Goal: Transaction & Acquisition: Obtain resource

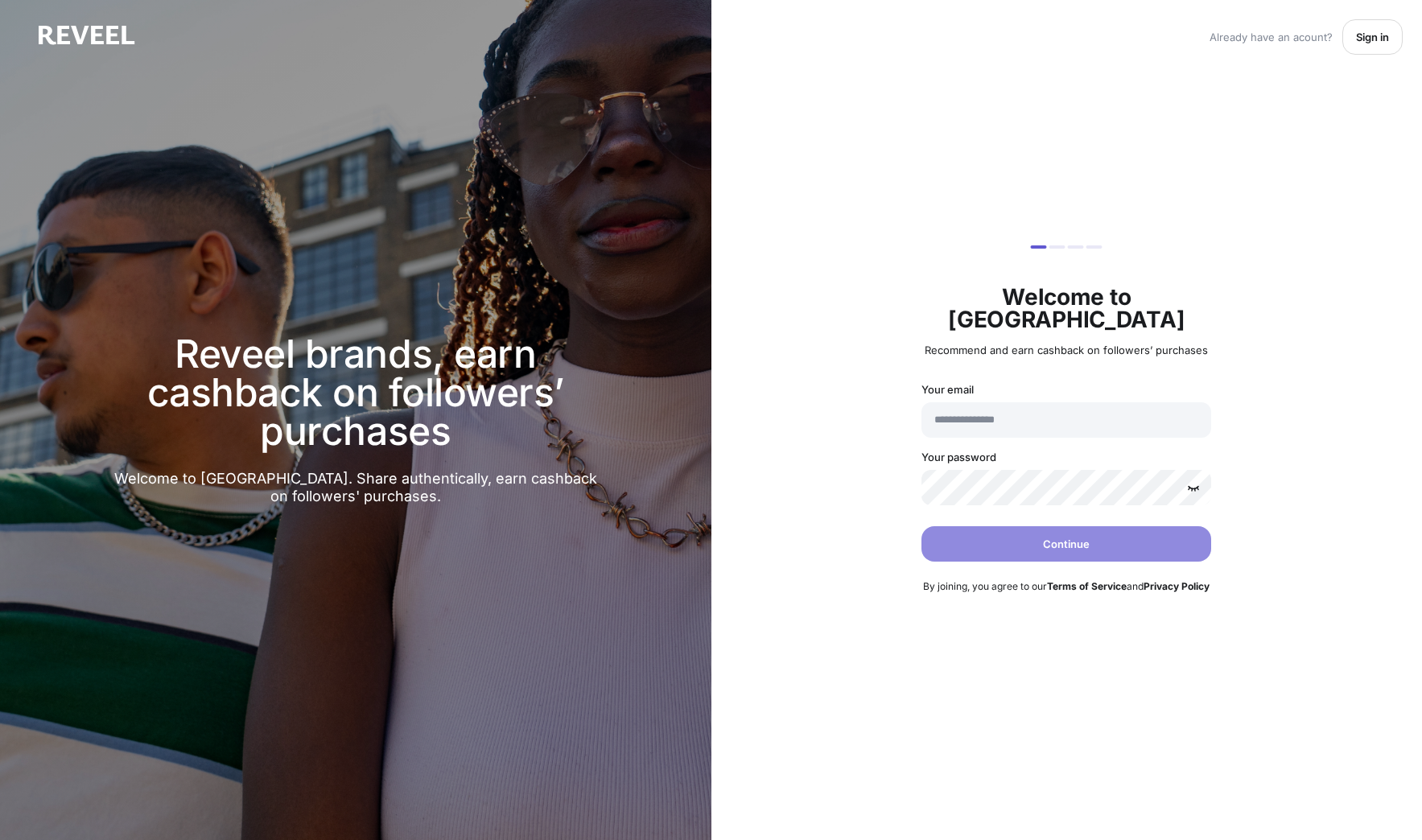
click at [417, 90] on div "Reveel brands, earn cashback on followers’ purchases Welcome to Reveel. Share a…" at bounding box center [356, 420] width 711 height 840
type input "**********"
click at [1386, 33] on p "Sign in" at bounding box center [1372, 36] width 33 height 13
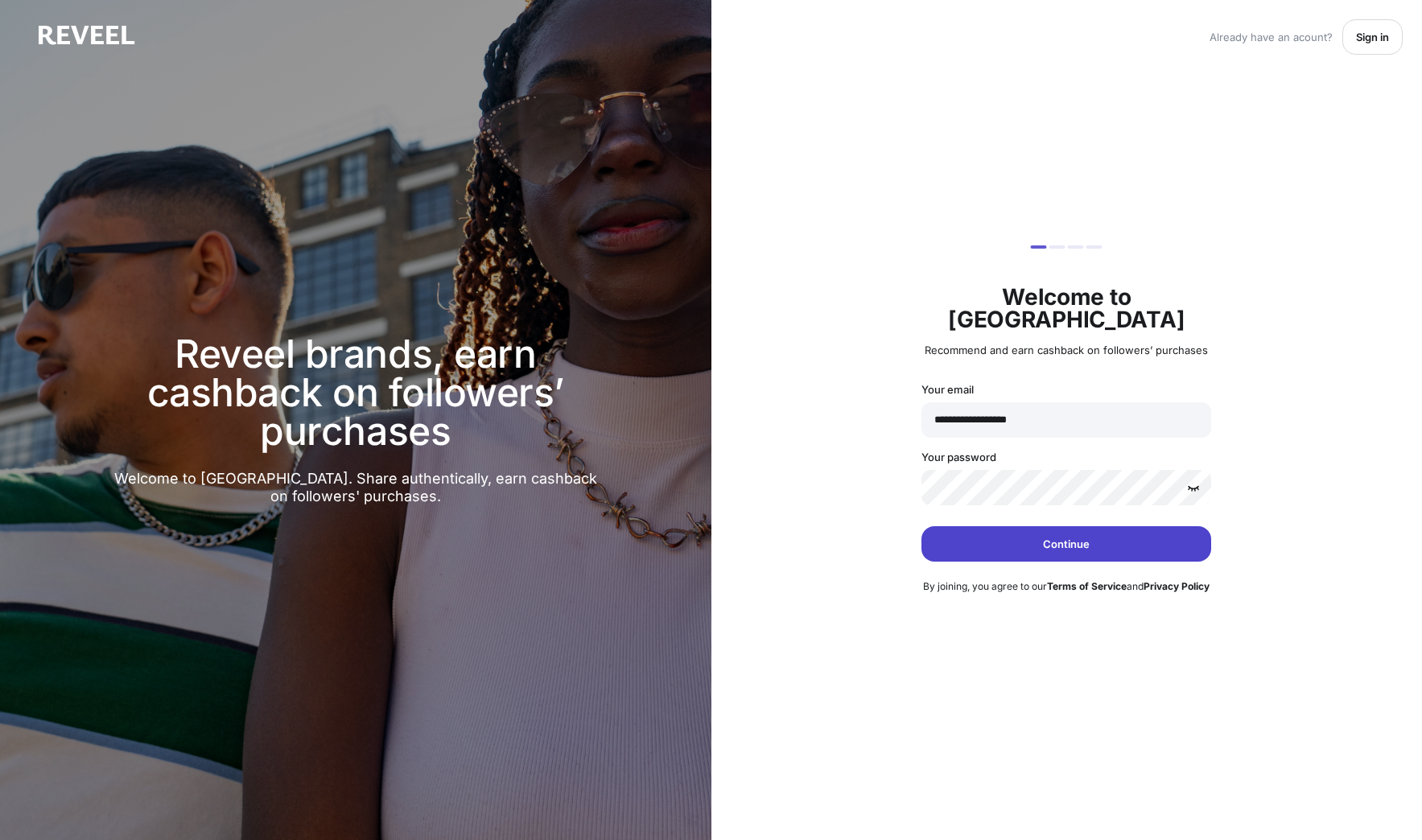
click at [1044, 537] on p "Continue" at bounding box center [1066, 543] width 47 height 13
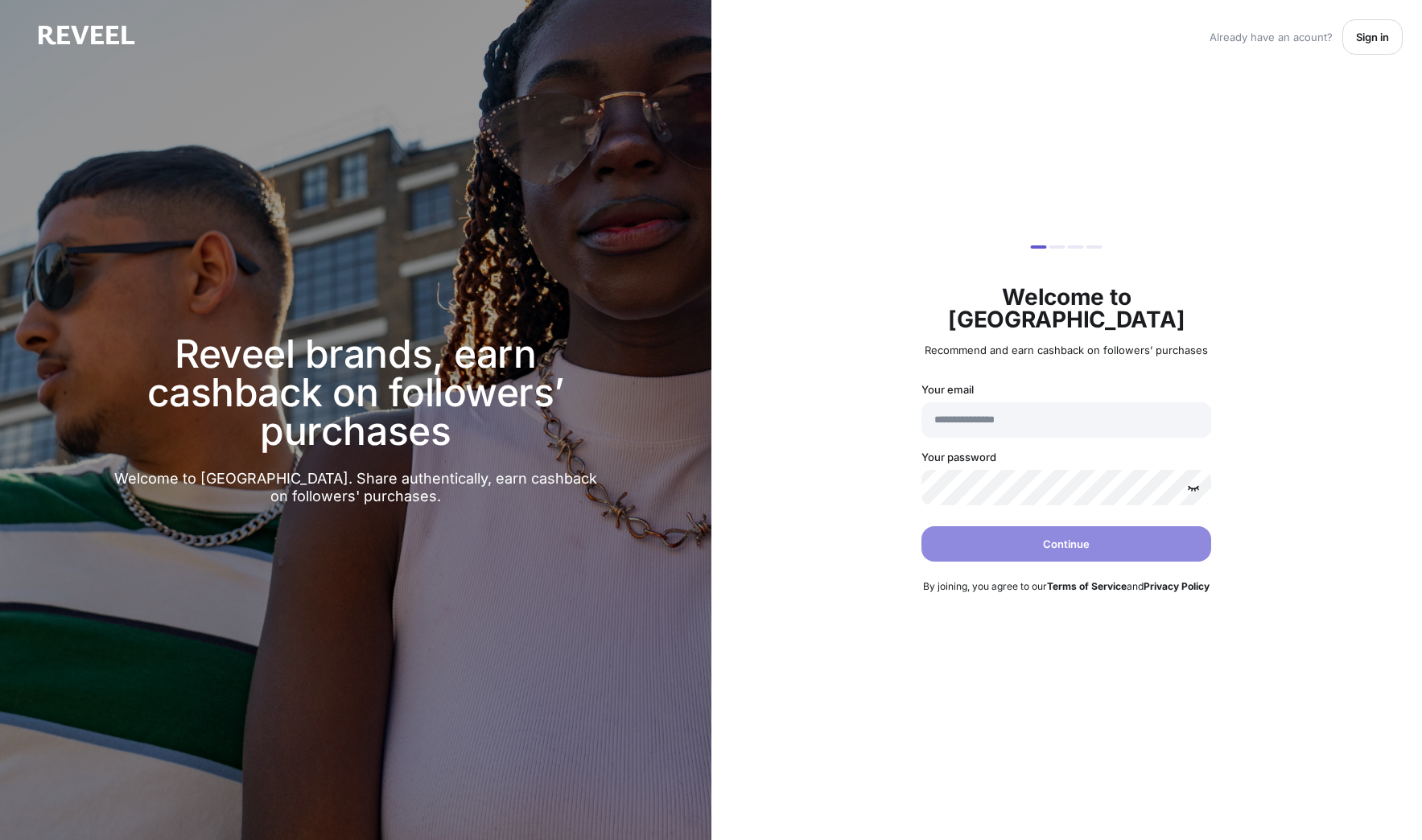
type input "**********"
click at [1353, 34] on button "Sign in" at bounding box center [1373, 36] width 60 height 35
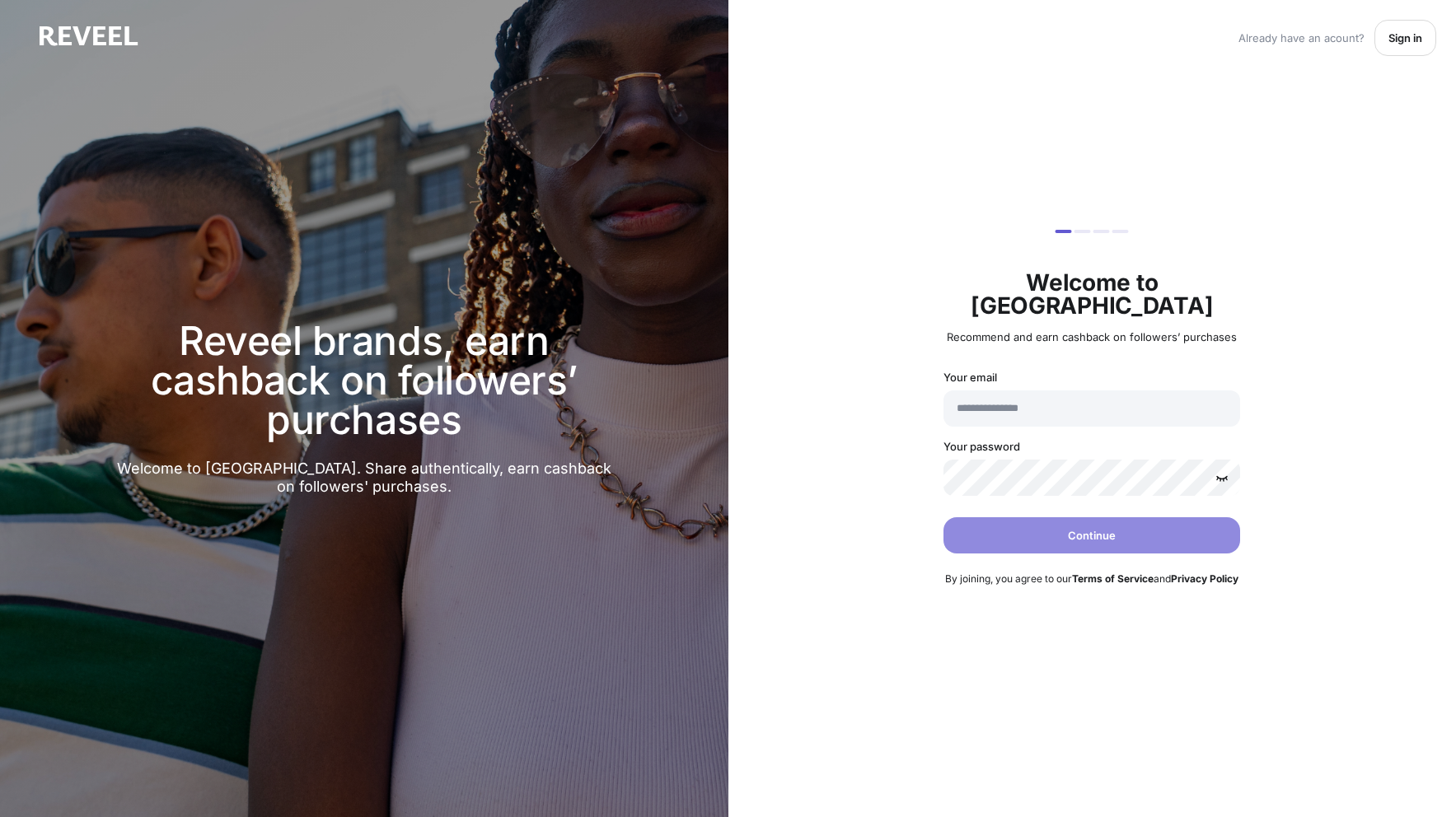
type input "**********"
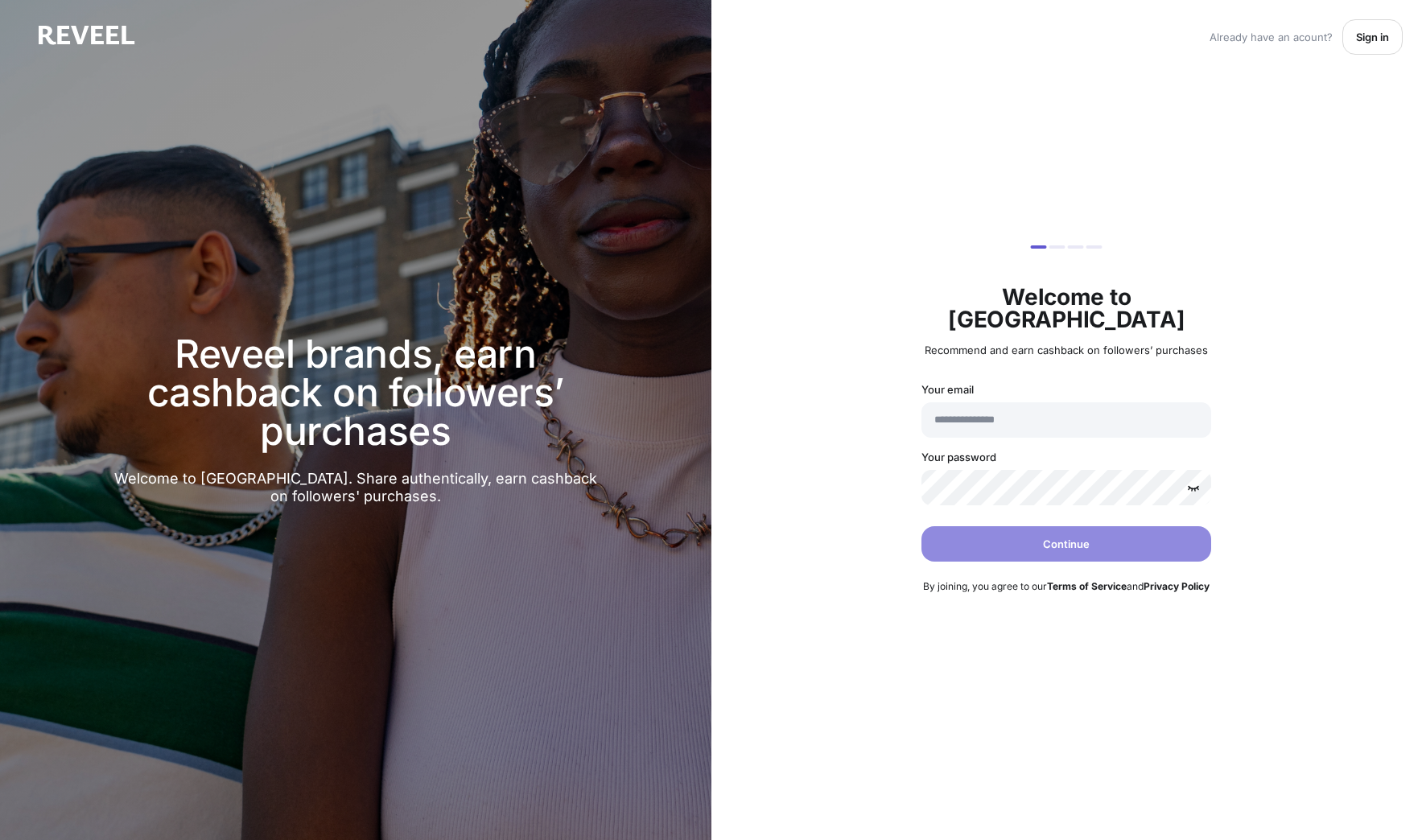
type input "**********"
click at [1375, 37] on p "Sign in" at bounding box center [1372, 36] width 33 height 13
click at [1364, 122] on div "**********" at bounding box center [1066, 420] width 711 height 840
click at [1375, 45] on button "Sign in" at bounding box center [1373, 36] width 60 height 35
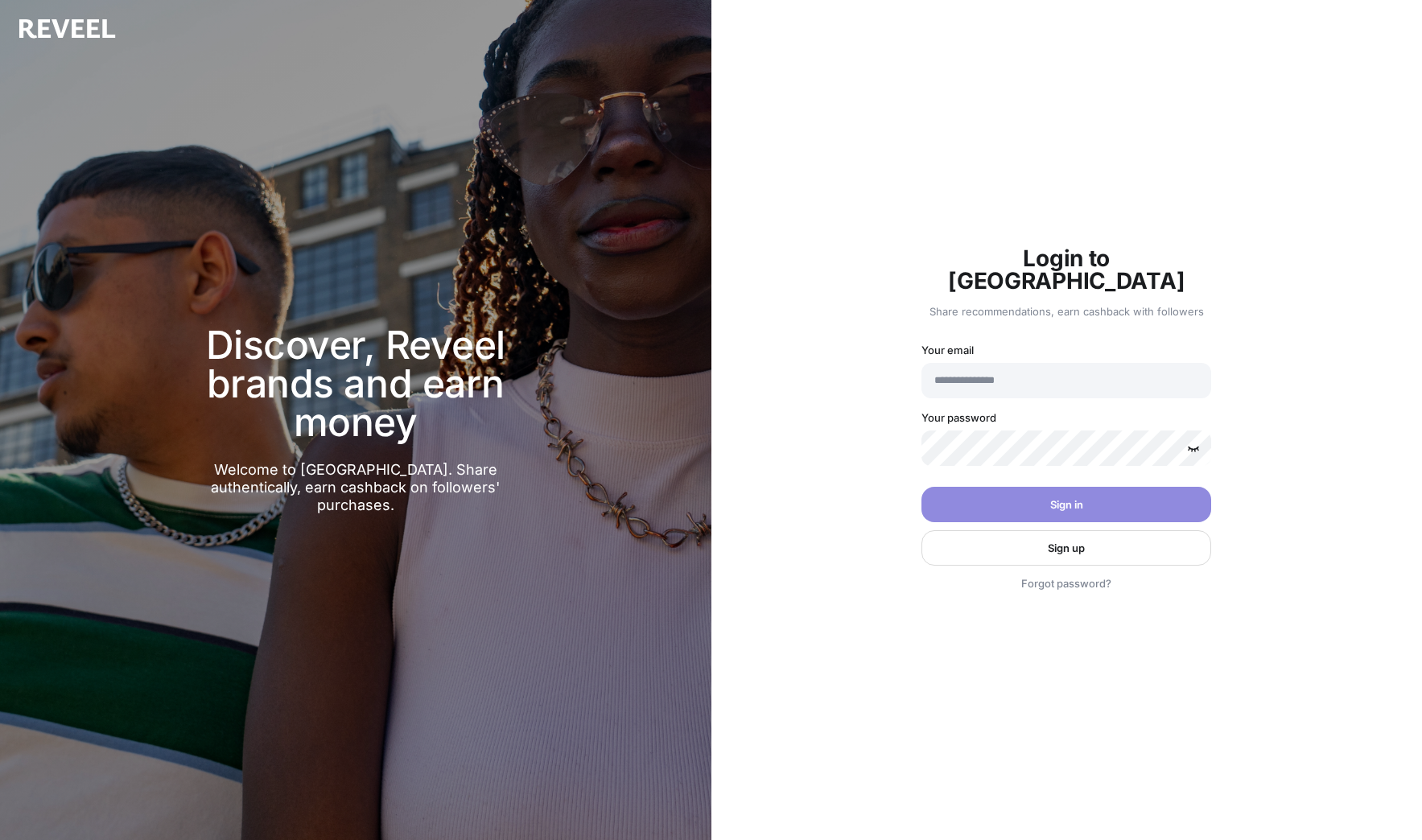
type input "**********"
click at [876, 445] on div "**********" at bounding box center [1066, 420] width 711 height 840
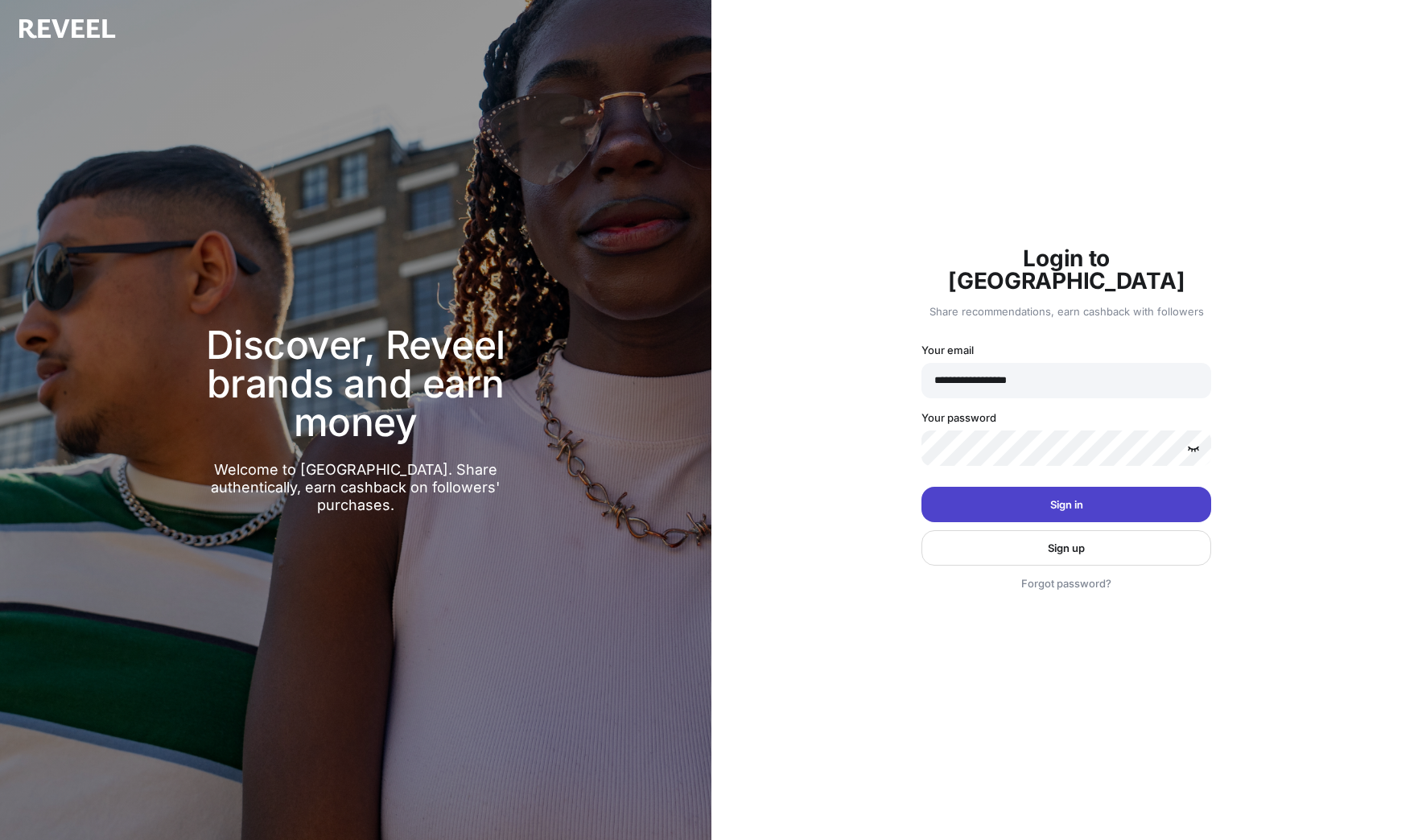
click at [1056, 500] on button "Sign in" at bounding box center [1066, 504] width 290 height 35
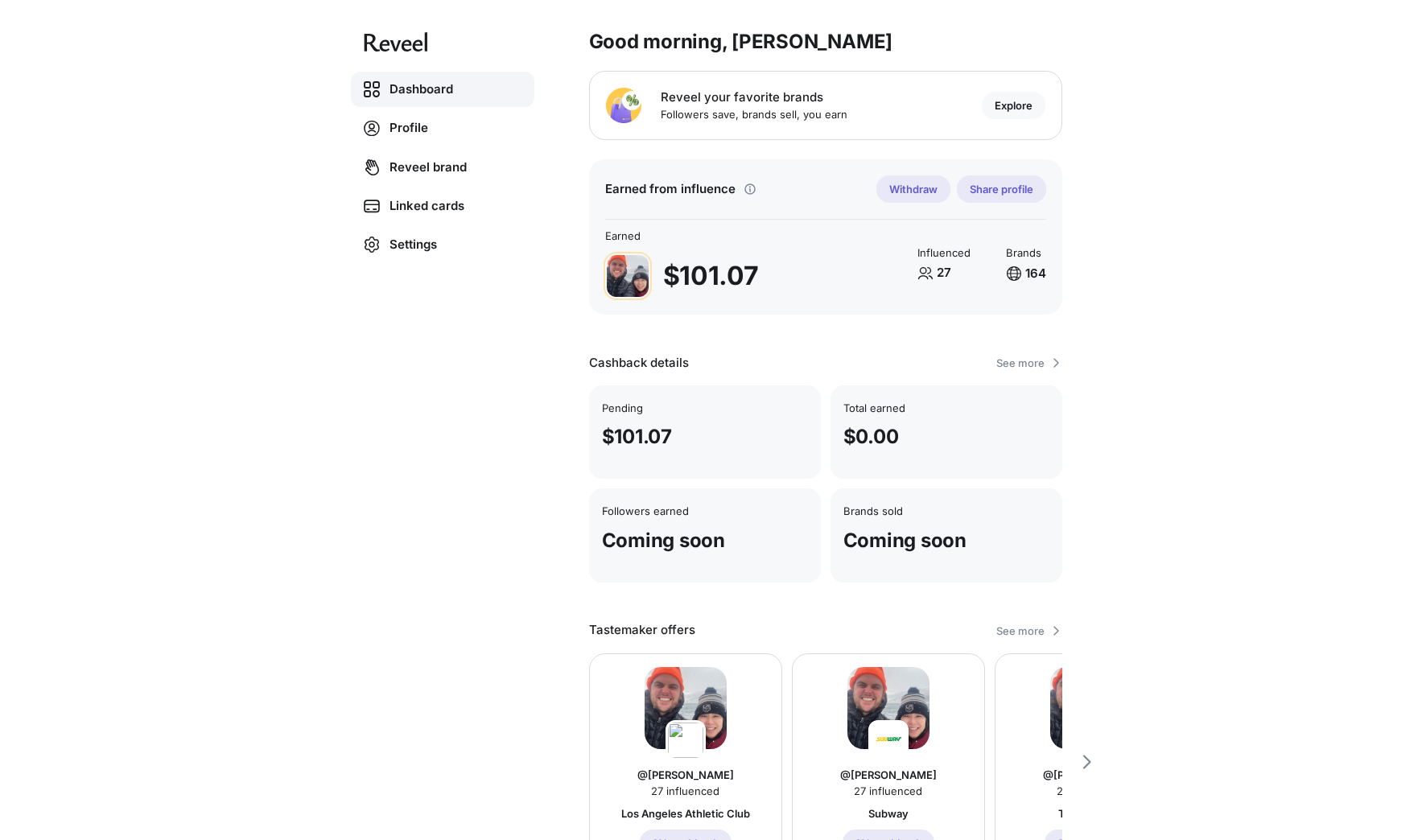
click at [1317, 238] on div "Dashboard Profile Reveel brand Linked cards Settings Good morning, [PERSON_NAME…" at bounding box center [711, 420] width 1422 height 840
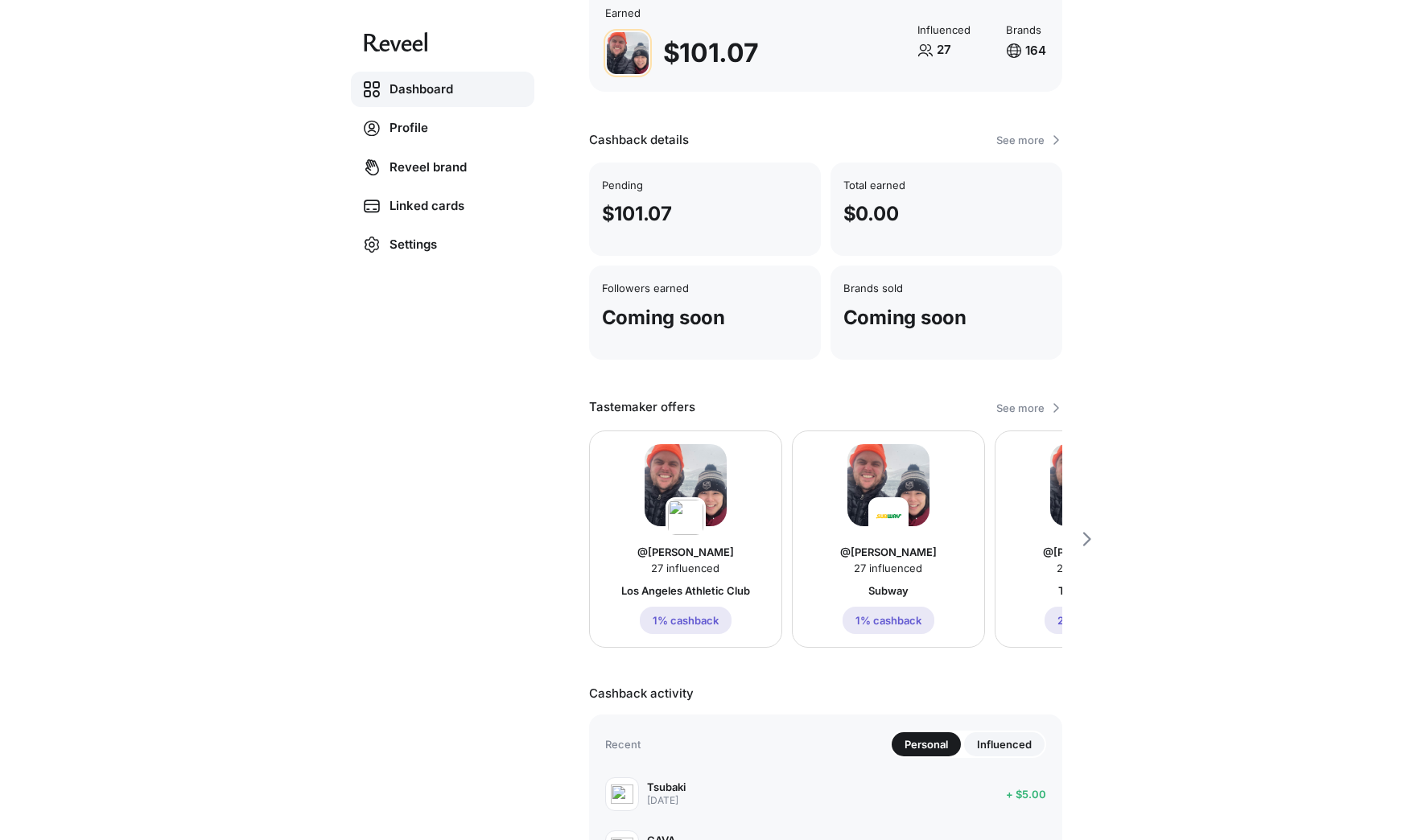
scroll to position [192, 0]
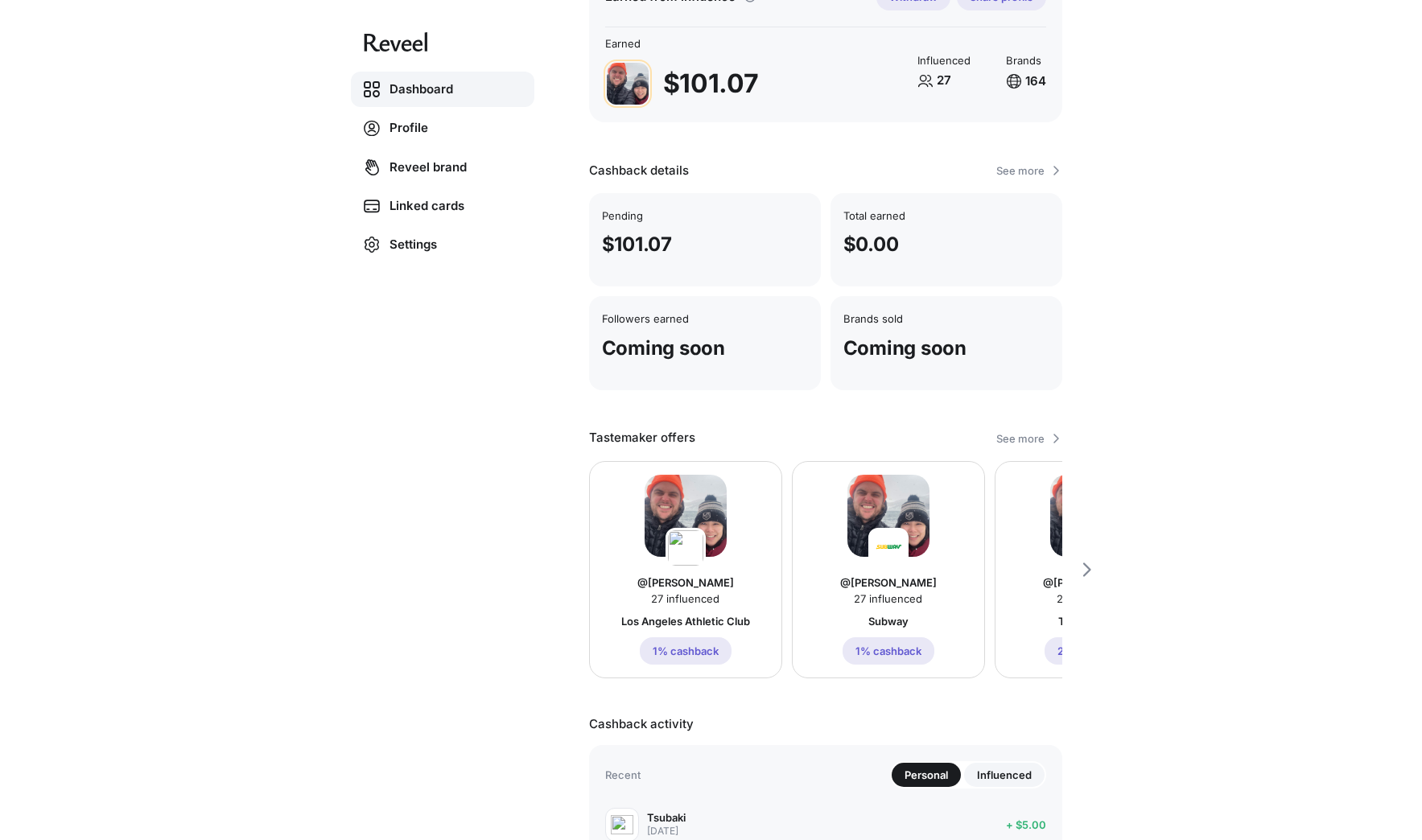
click at [1203, 304] on div "Dashboard Profile Reveel brand Linked cards Settings Good morning, Erik 👋 Revee…" at bounding box center [711, 420] width 1422 height 840
click at [1079, 562] on icon at bounding box center [1086, 569] width 19 height 19
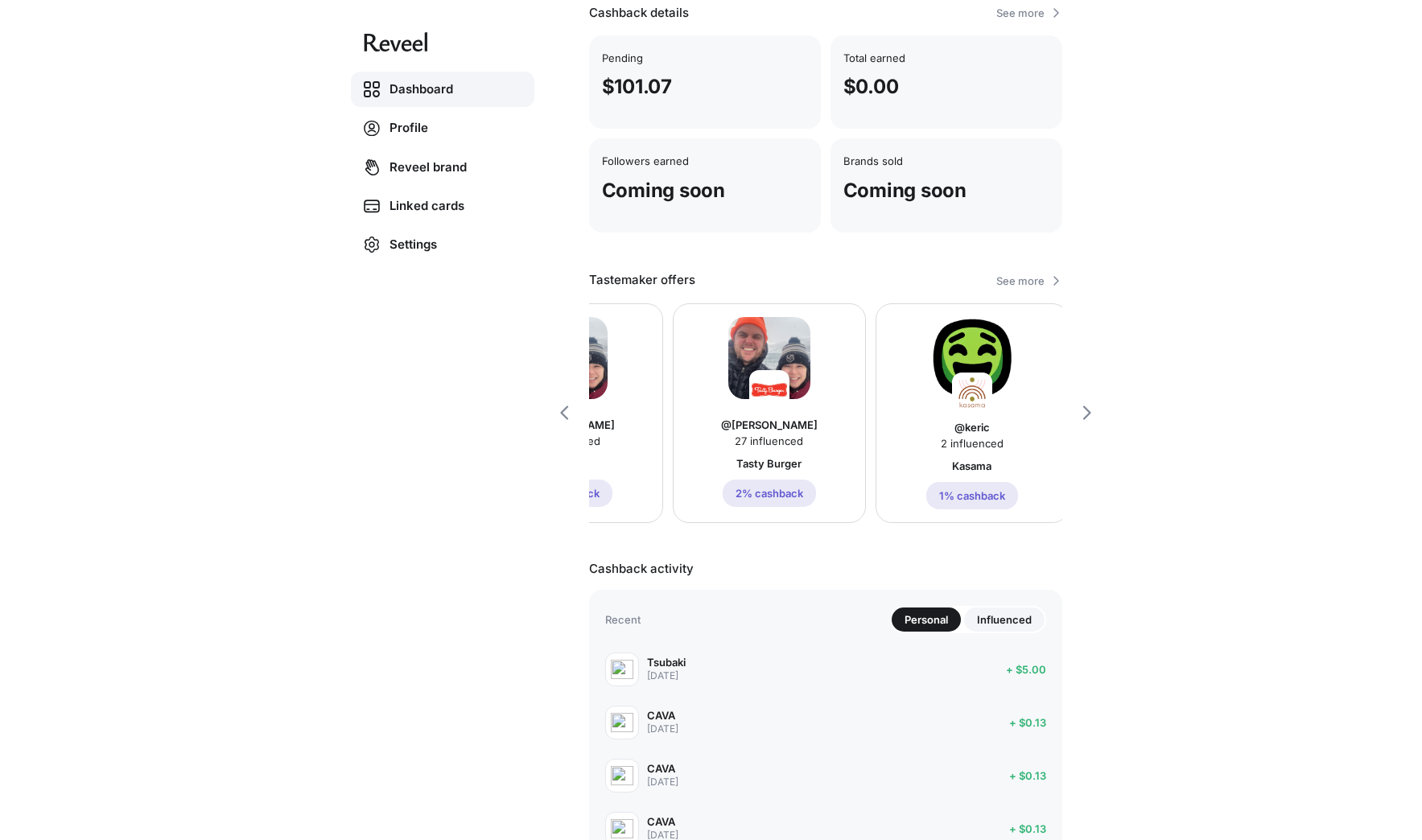
scroll to position [351, 0]
click at [1004, 364] on img at bounding box center [972, 359] width 82 height 85
click at [988, 498] on p "1% cashback" at bounding box center [972, 494] width 66 height 13
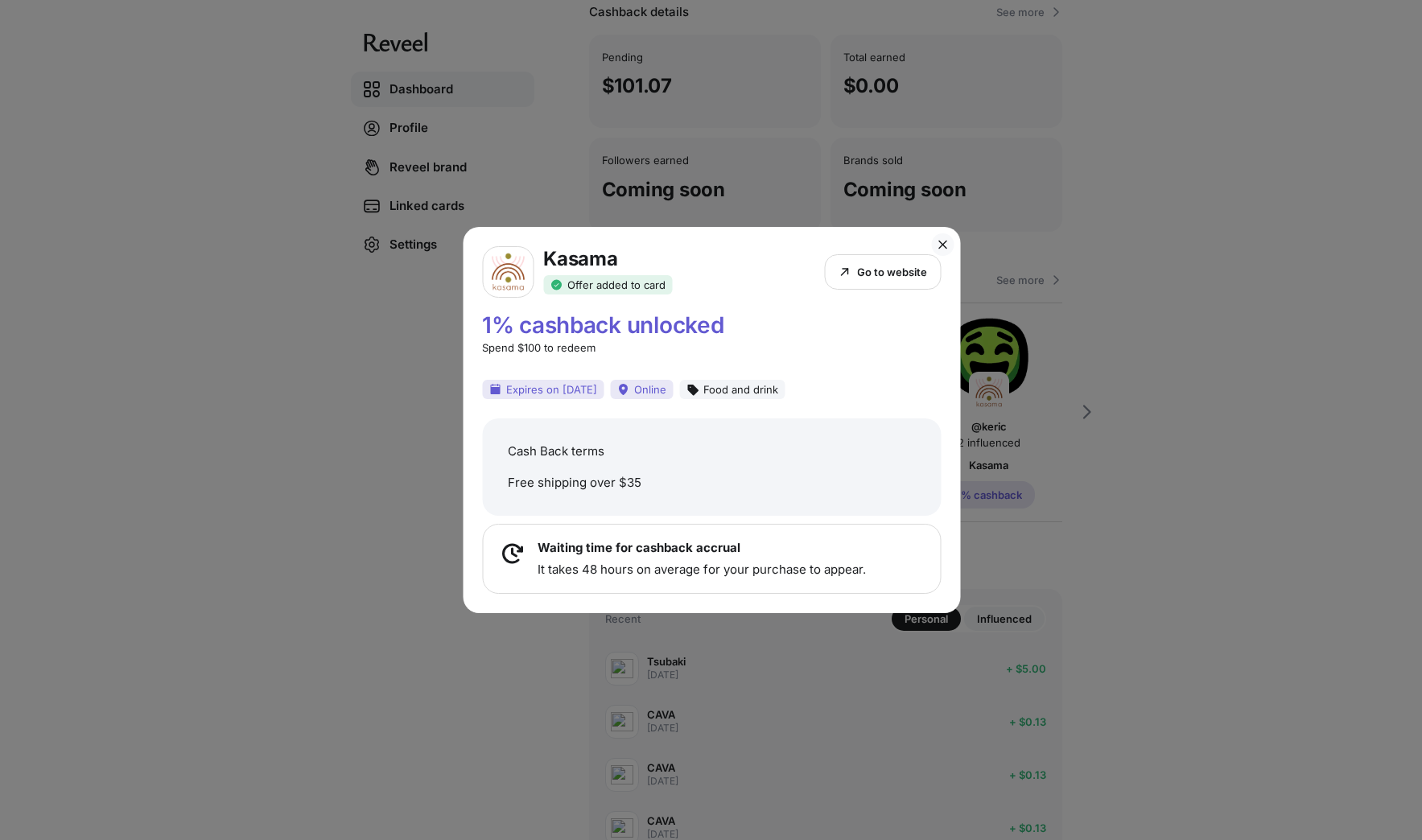
scroll to position [0, 303]
click at [1186, 190] on div "Kasama Offer added to card Go to website 1% cashback unlocked Spend $100 to red…" at bounding box center [711, 420] width 1422 height 840
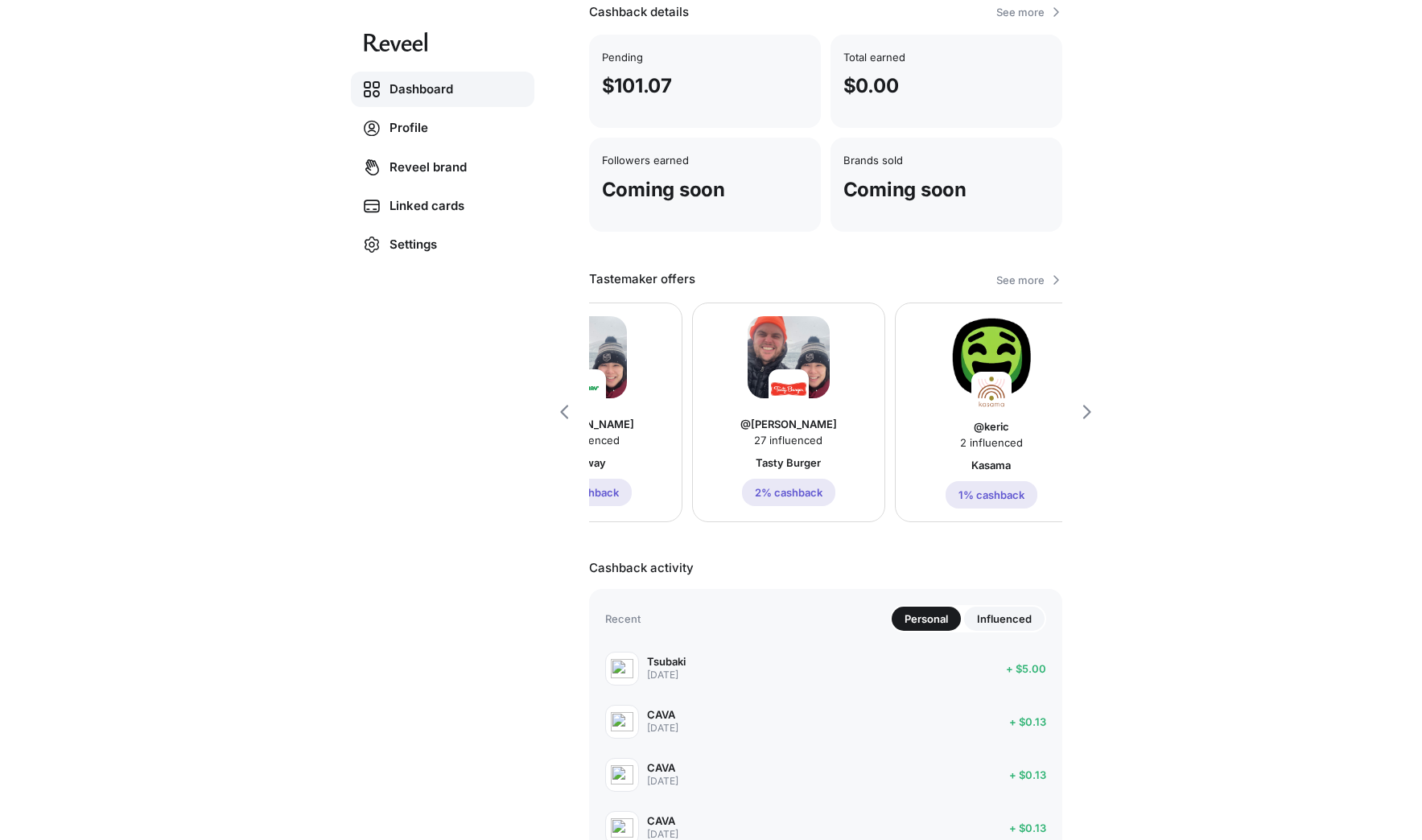
click at [185, 167] on div "Dashboard Profile Reveel brand Linked cards Settings Good morning, Erik 👋 Revee…" at bounding box center [711, 420] width 1422 height 840
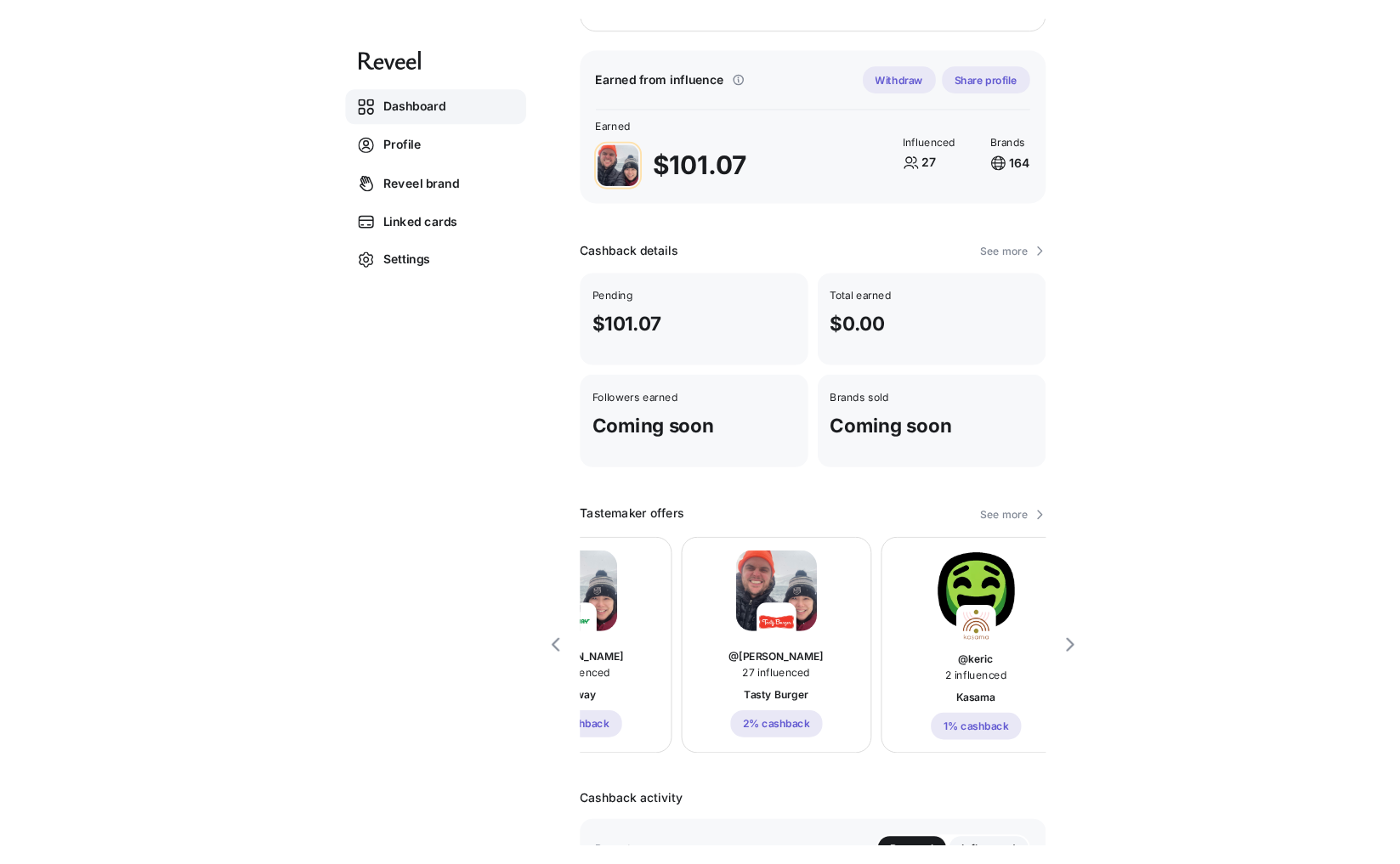
scroll to position [0, 0]
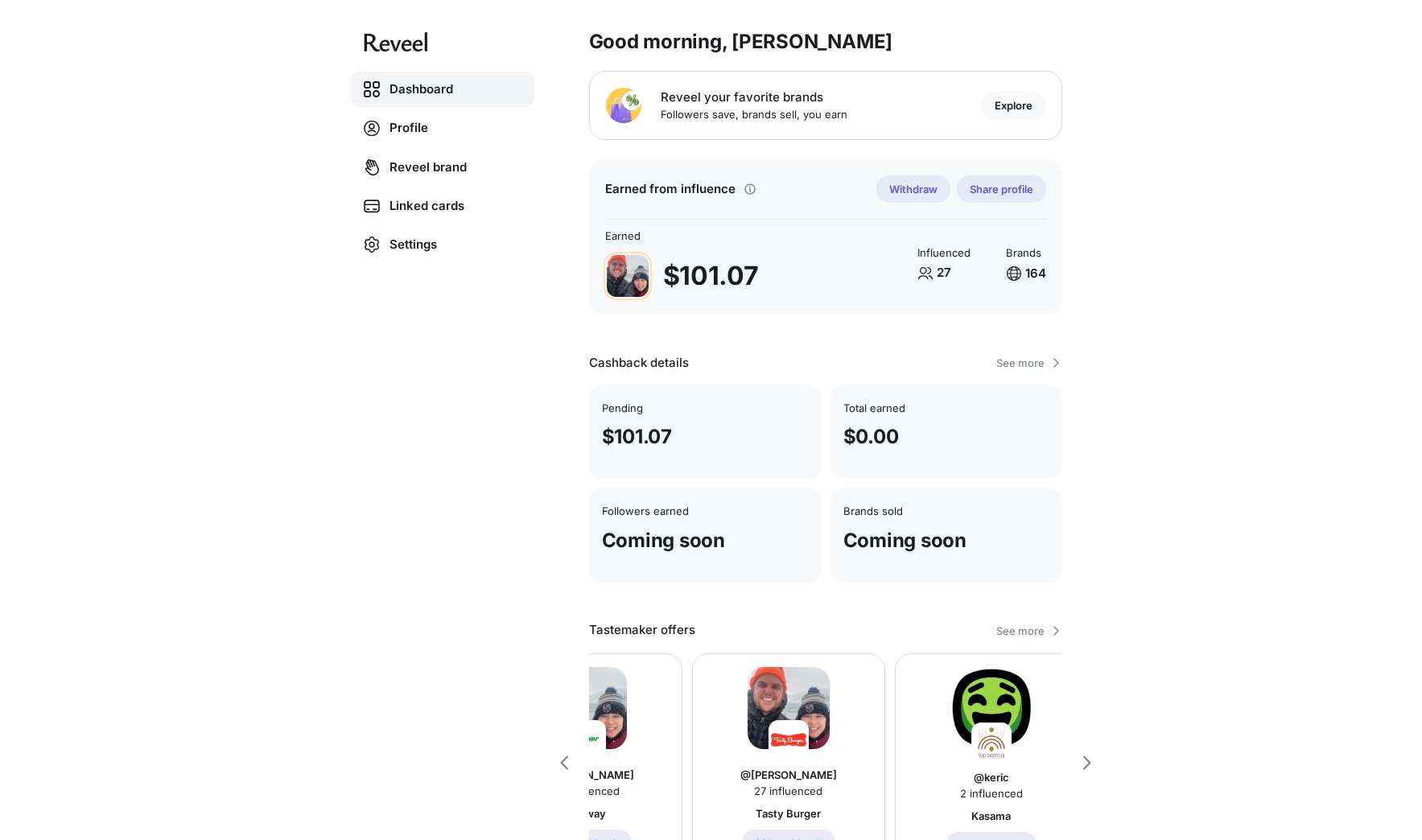
click at [195, 160] on div "Dashboard Profile Reveel brand Linked cards Settings Good morning, Erik 👋 Revee…" at bounding box center [711, 420] width 1422 height 840
click at [414, 132] on link "Profile" at bounding box center [443, 129] width 184 height 36
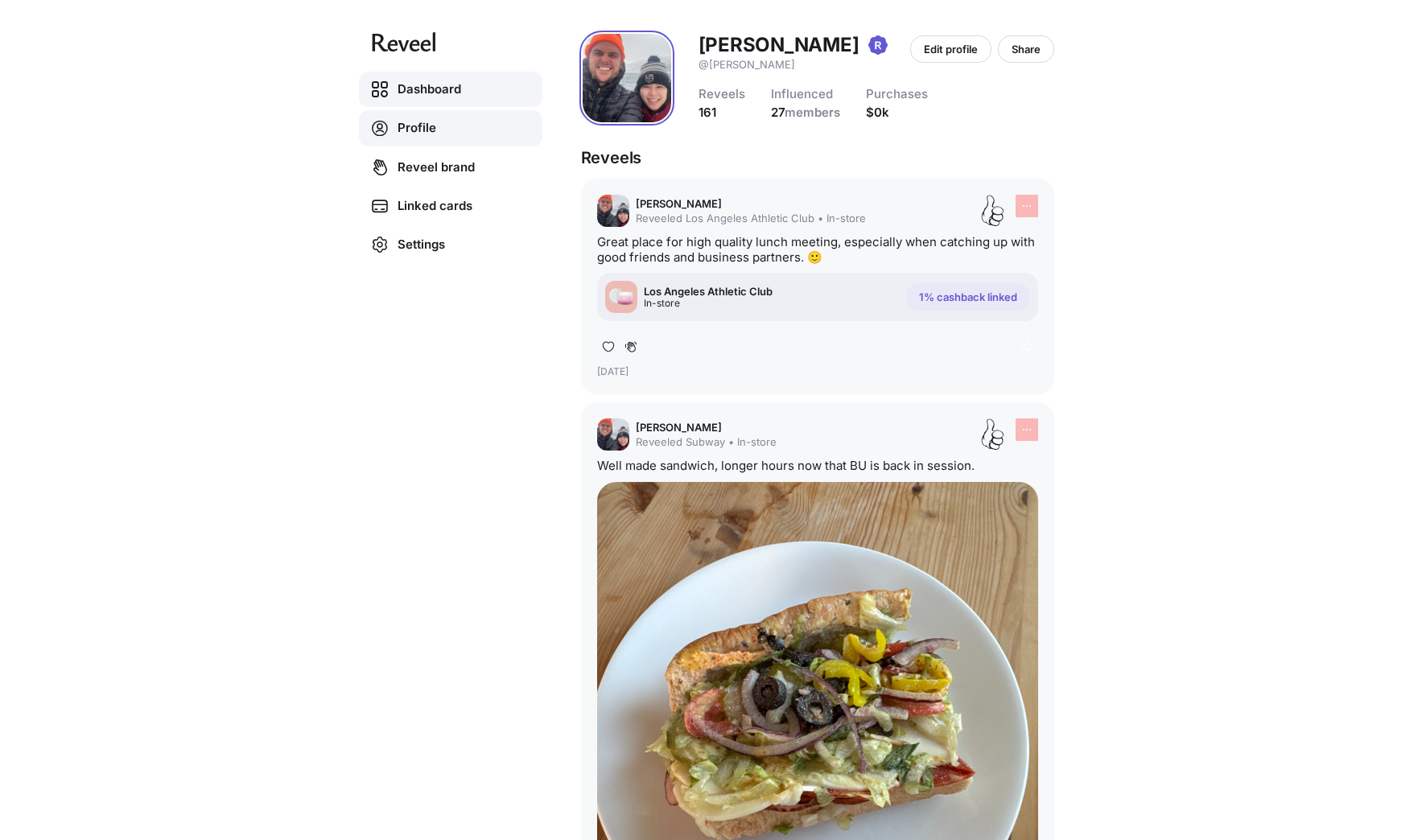
click at [469, 83] on link "Dashboard" at bounding box center [450, 89] width 184 height 35
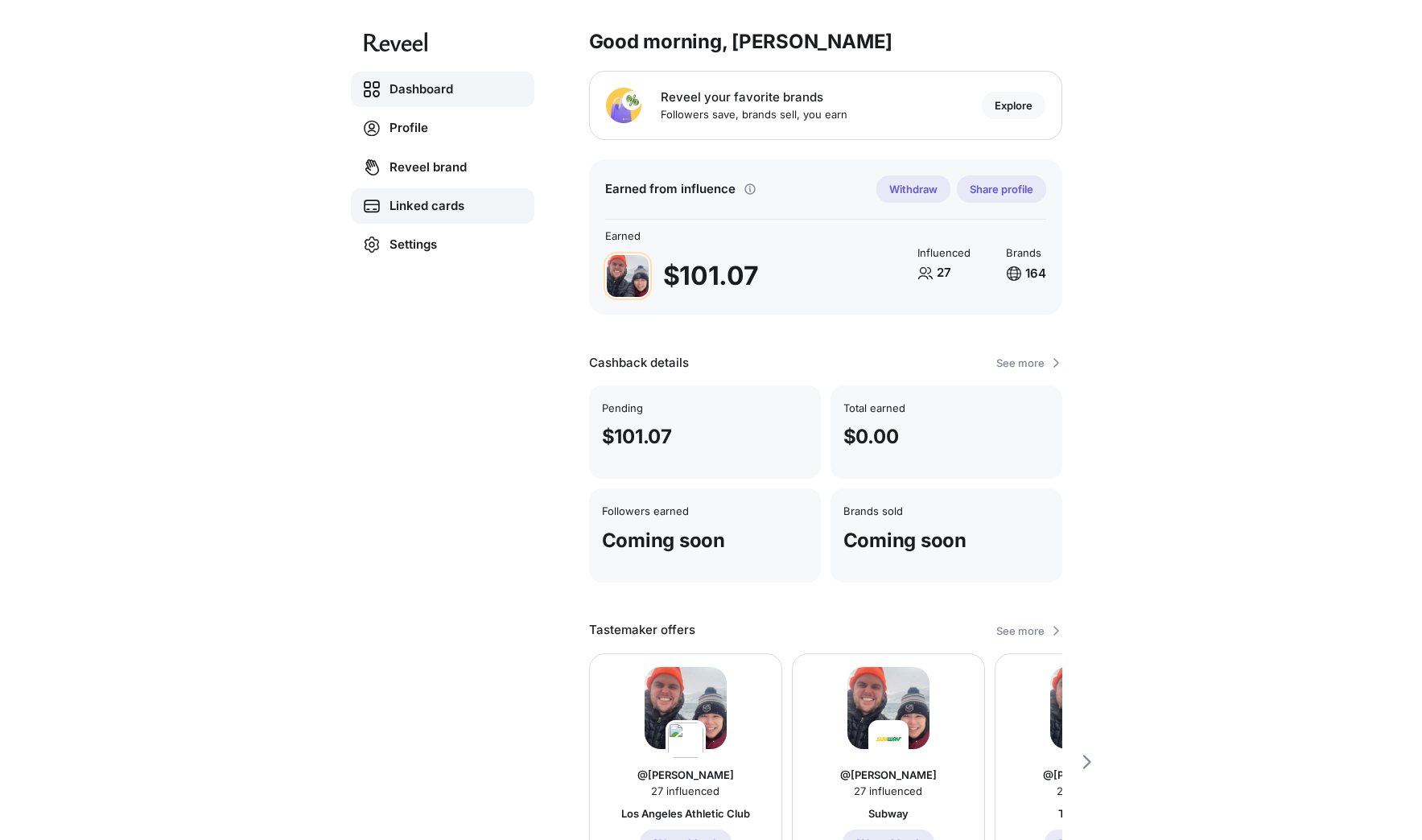
click at [423, 206] on link "Linked cards" at bounding box center [443, 205] width 184 height 35
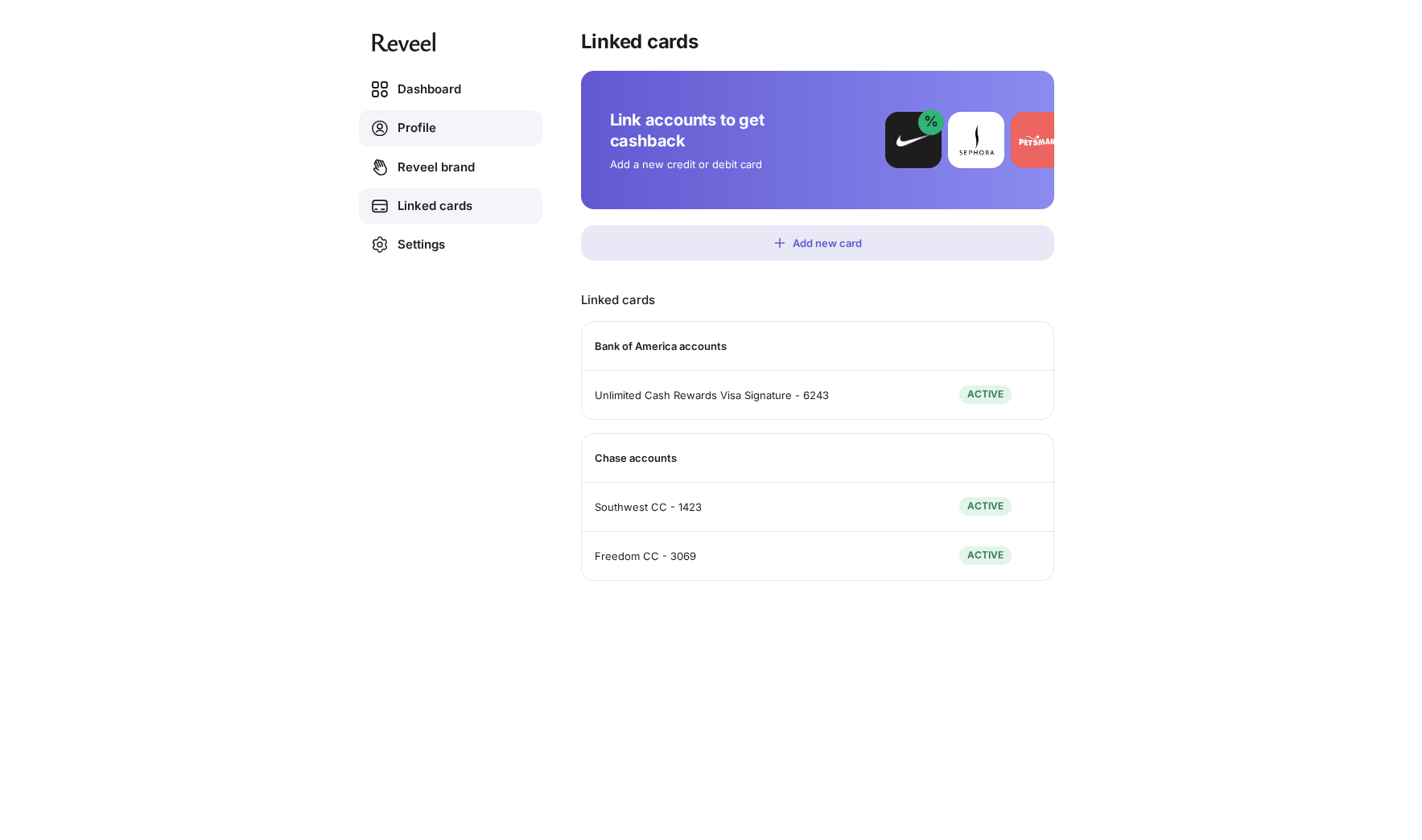
click at [405, 128] on link "Profile" at bounding box center [450, 129] width 184 height 36
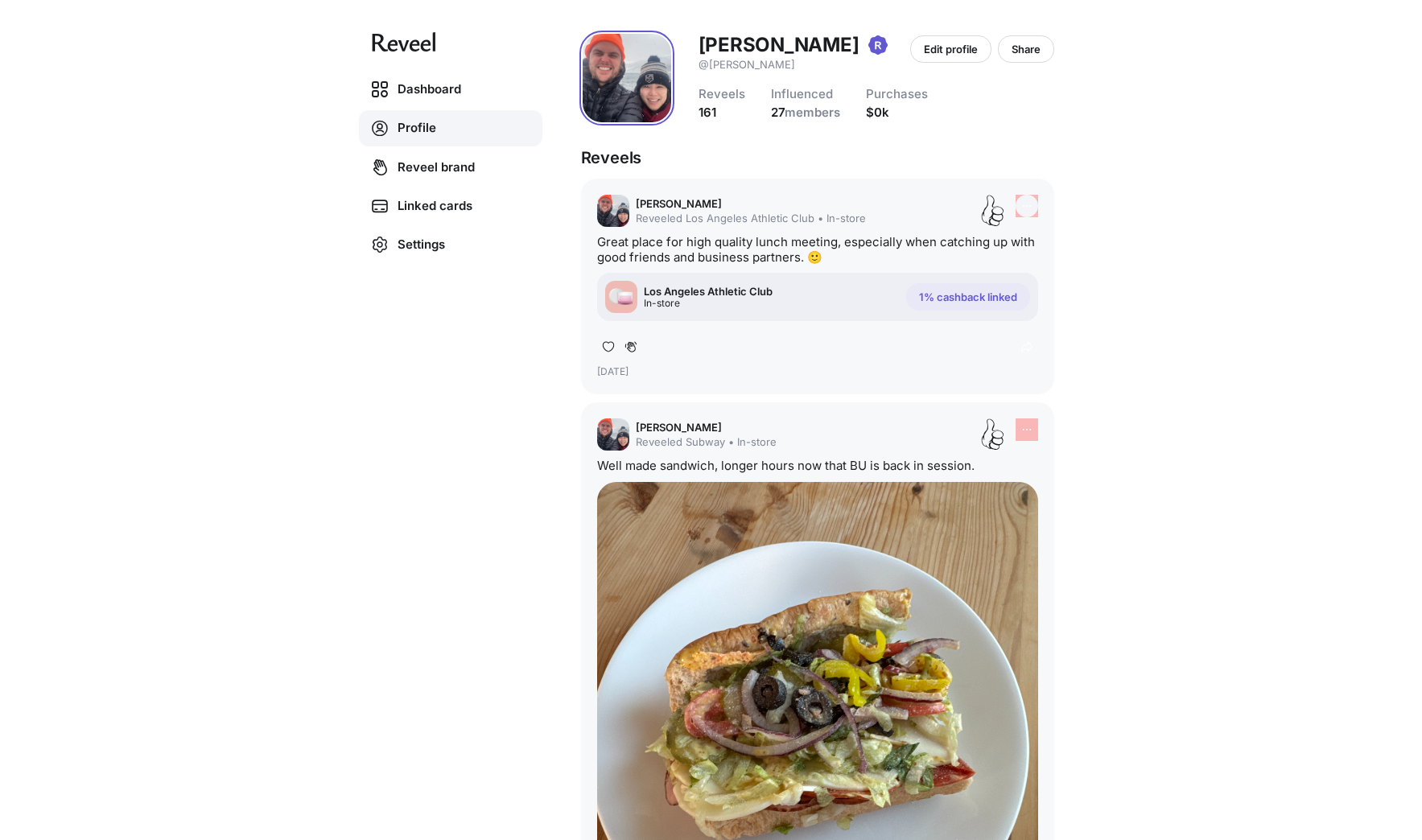
click at [1022, 204] on icon at bounding box center [1027, 205] width 13 height 13
click at [1120, 174] on div "Dashboard Profile Reveel brand Linked cards Settings Erik Bogaard @erik Edit pr…" at bounding box center [711, 420] width 1422 height 840
click at [1181, 366] on div "Dashboard Profile Reveel brand Linked cards Settings Erik Bogaard @erik Edit pr…" at bounding box center [711, 420] width 1422 height 840
click at [1306, 332] on div "Dashboard Profile Reveel brand Linked cards Settings Erik Bogaard @erik Edit pr…" at bounding box center [711, 420] width 1422 height 840
click at [839, 313] on div "Los Angeles Athletic Club In-store 1% cashback linked" at bounding box center [817, 297] width 441 height 48
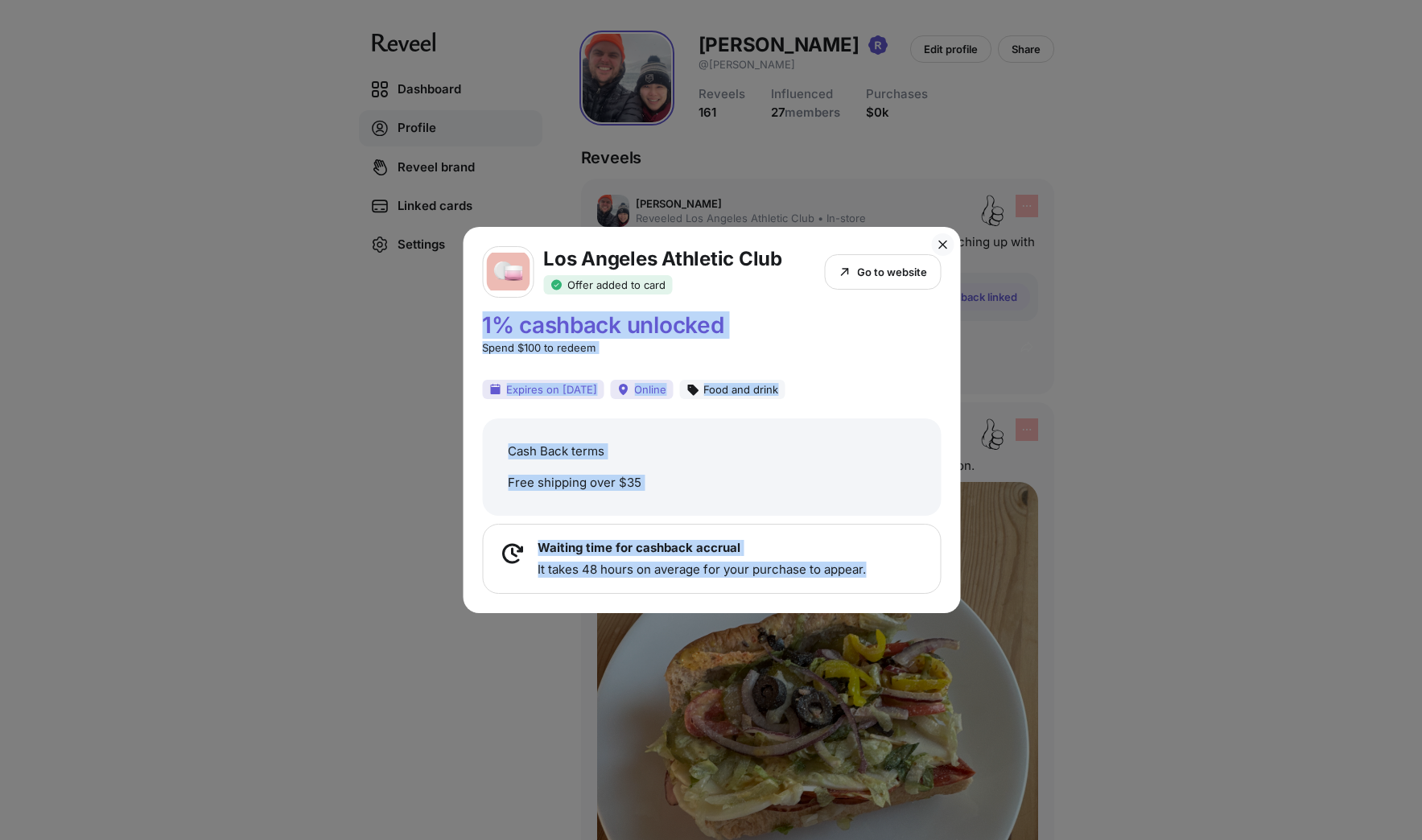
drag, startPoint x: 485, startPoint y: 327, endPoint x: 914, endPoint y: 596, distance: 506.4
click at [914, 596] on div "Los Angeles Athletic Club Offer added to card Go to website 1% cashback unlocke…" at bounding box center [711, 420] width 497 height 387
click at [914, 352] on div "1% cashback unlocked Spend $100 to redeem" at bounding box center [712, 334] width 459 height 41
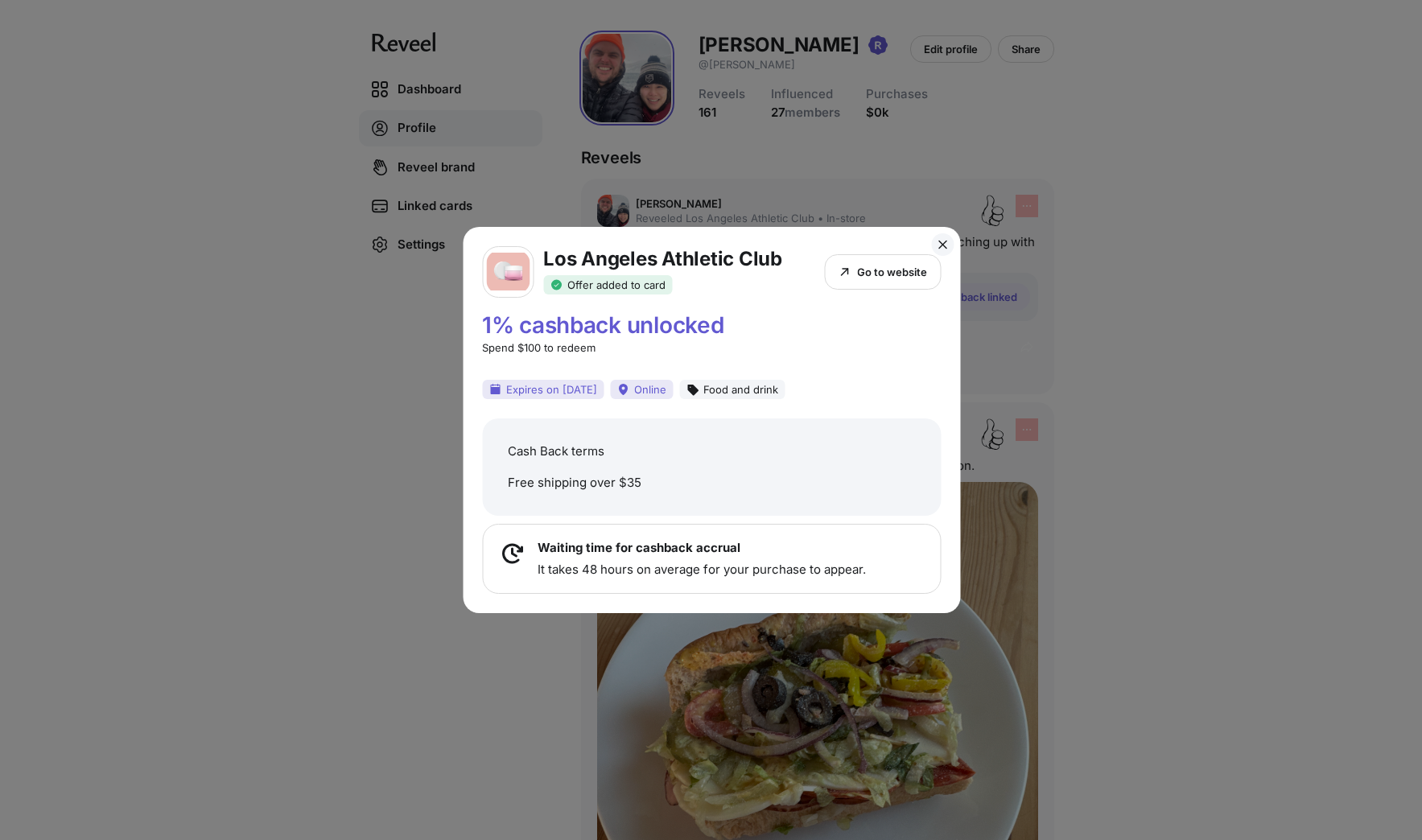
click at [945, 243] on icon at bounding box center [942, 244] width 13 height 13
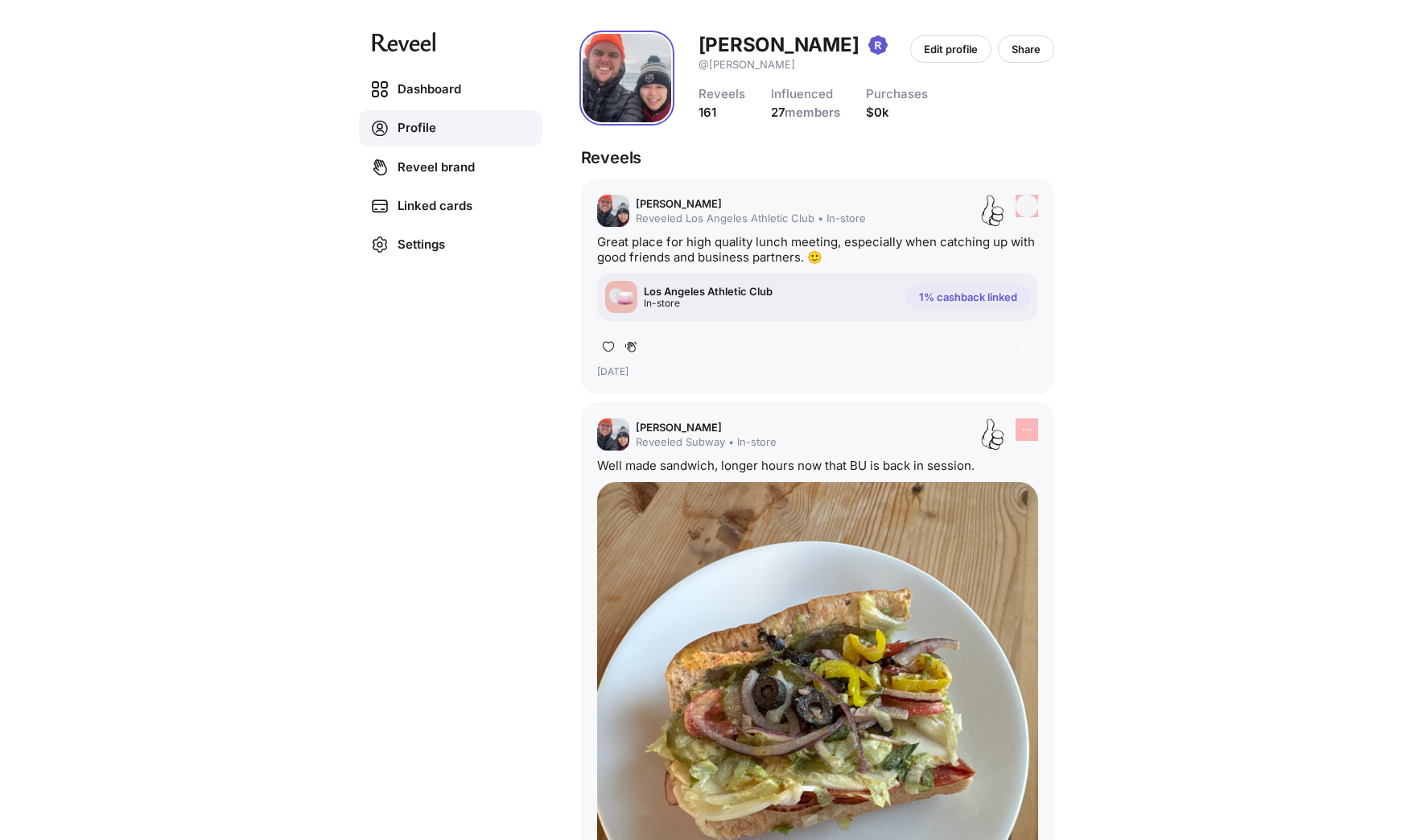
click at [1029, 207] on icon at bounding box center [1027, 205] width 13 height 13
click at [1044, 239] on p "Copy link to share" at bounding box center [1072, 236] width 95 height 14
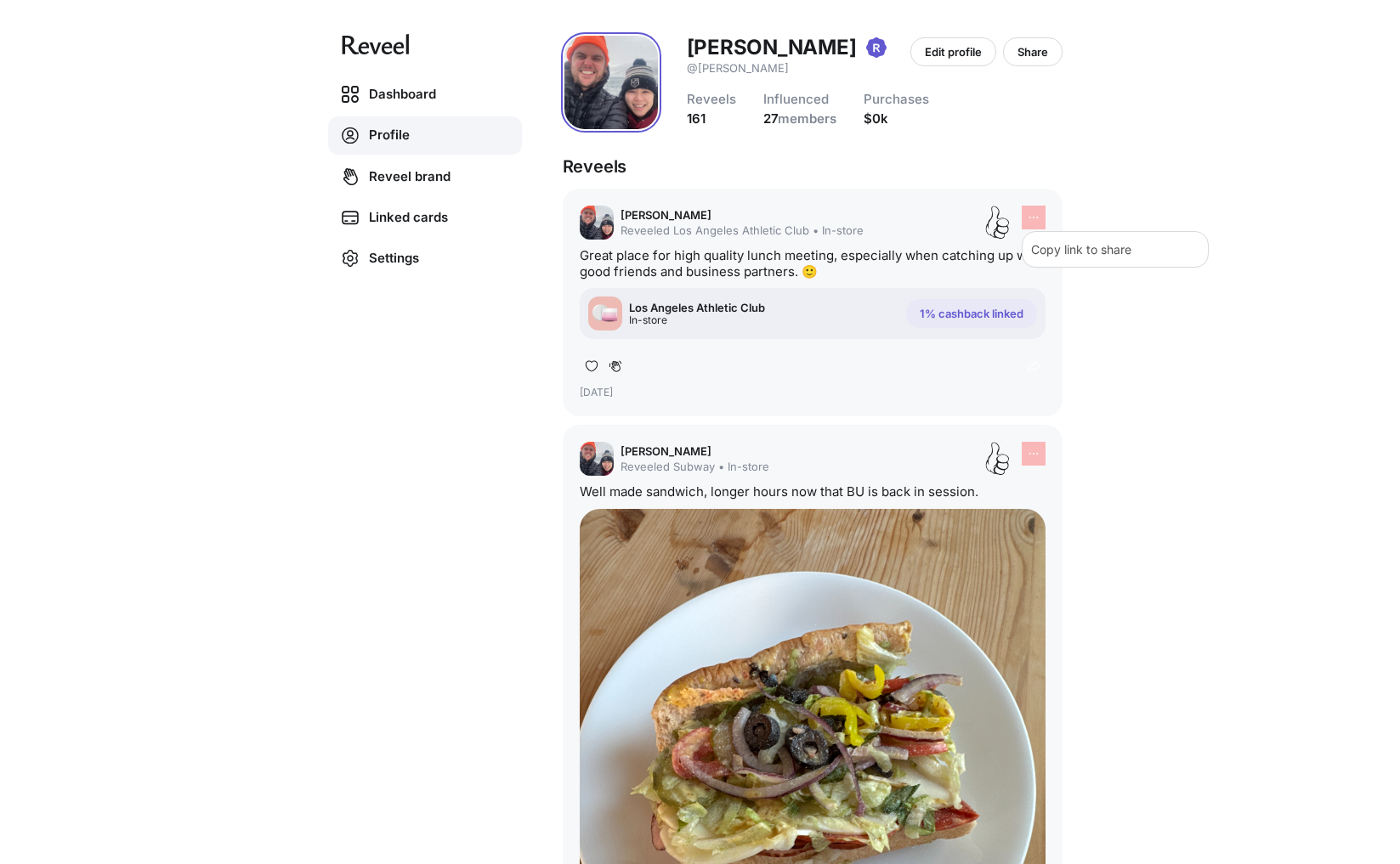
click at [1227, 283] on div "Dashboard Profile Reveel brand Linked cards Settings Erik Bogaard @erik Edit pr…" at bounding box center [700, 432] width 1400 height 864
click at [396, 87] on link "Dashboard" at bounding box center [425, 94] width 194 height 37
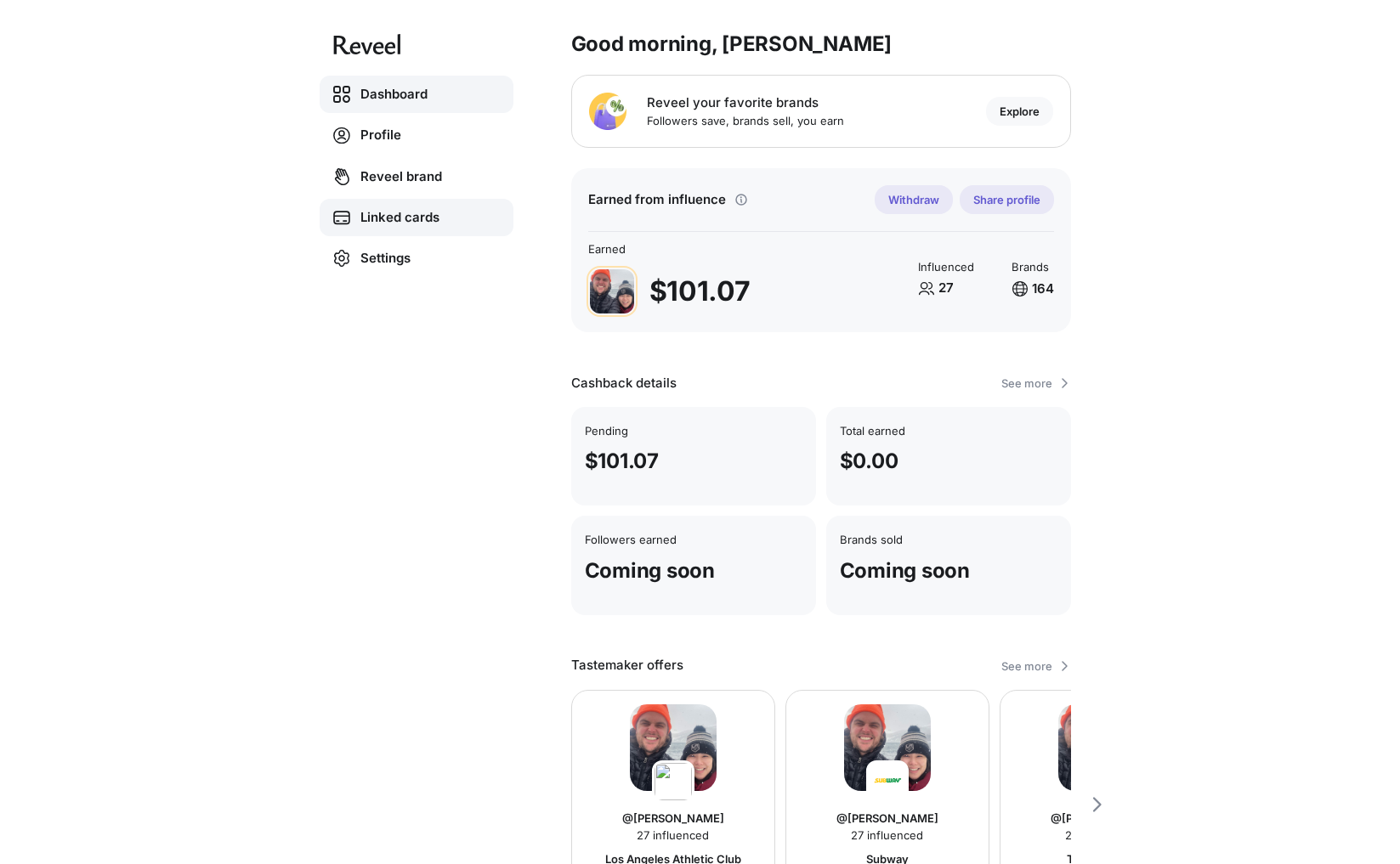
click at [400, 217] on link "Linked cards" at bounding box center [417, 217] width 194 height 37
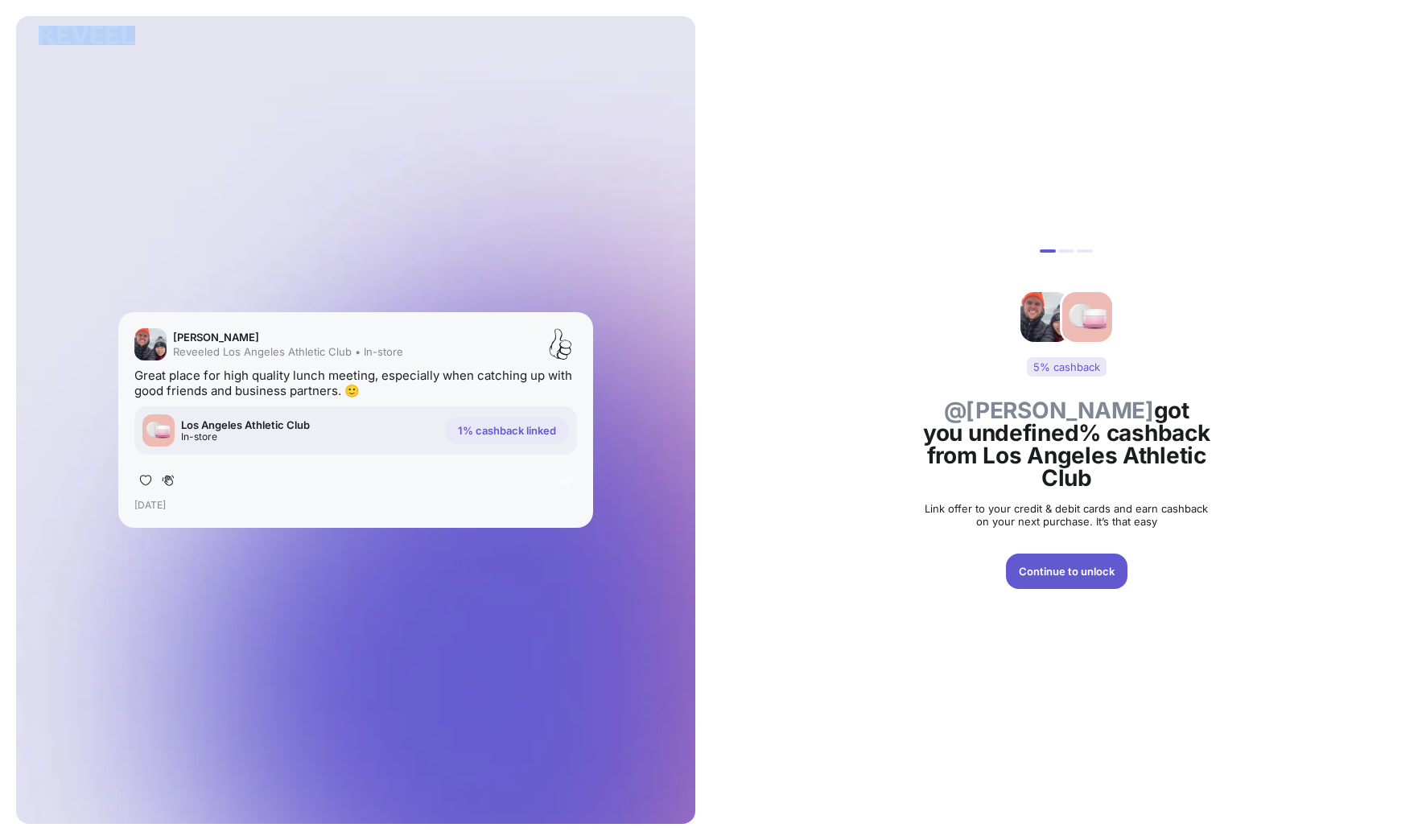
drag, startPoint x: 35, startPoint y: 34, endPoint x: 116, endPoint y: 41, distance: 81.3
click at [116, 41] on div "[PERSON_NAME] Reveeled Los Angeles Athletic Club • In-store Great place for hig…" at bounding box center [711, 420] width 1422 height 840
click at [129, 41] on img at bounding box center [87, 35] width 97 height 19
drag, startPoint x: 1079, startPoint y: 422, endPoint x: 1255, endPoint y: 434, distance: 176.4
click at [1198, 421] on h3 "@[PERSON_NAME] got you undefined% cashback from Los Angeles Athletic Club" at bounding box center [1066, 444] width 290 height 90
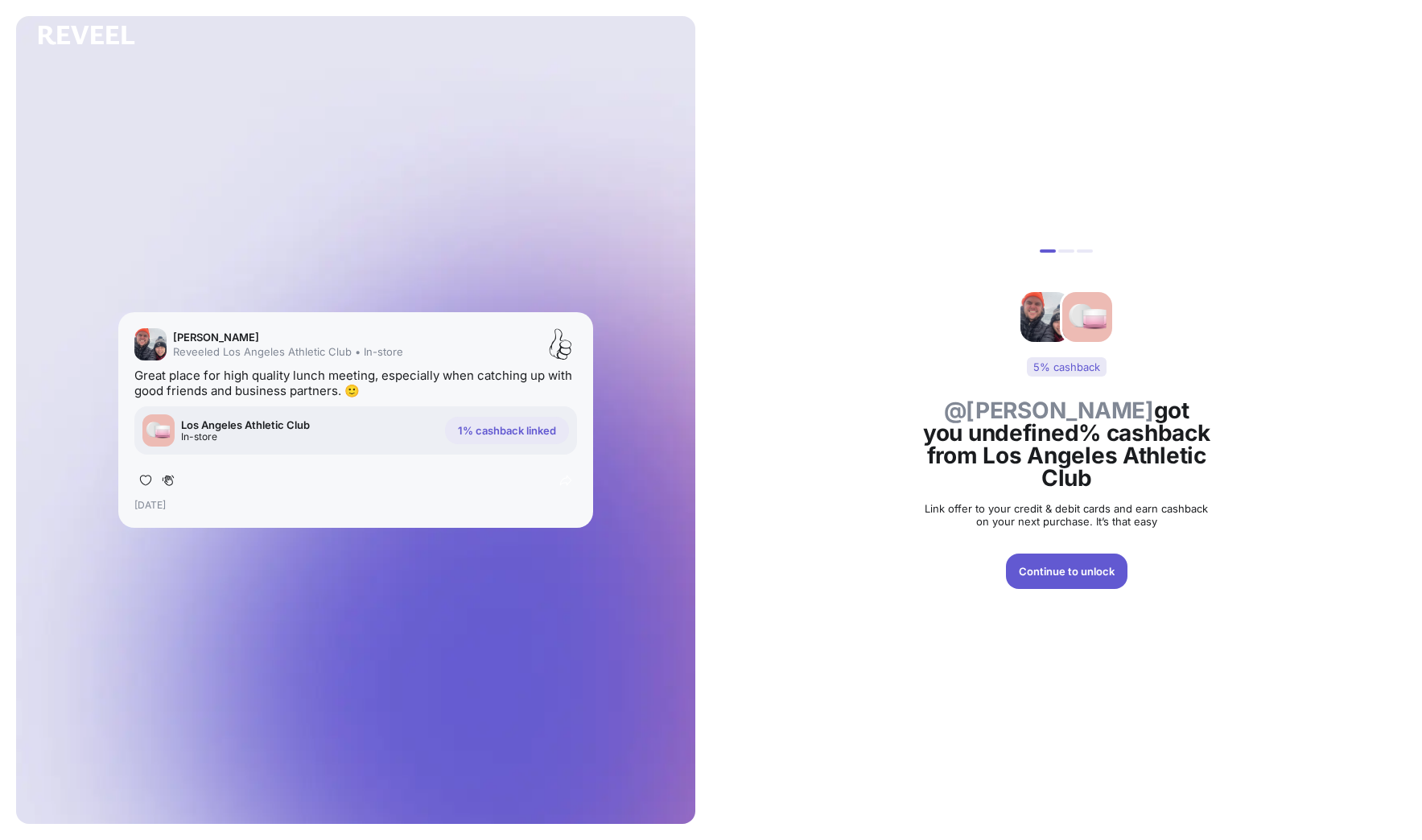
click at [1255, 434] on div "5% cashback @[PERSON_NAME] got you undefined% cashback from Los Angeles Athleti…" at bounding box center [1066, 420] width 711 height 840
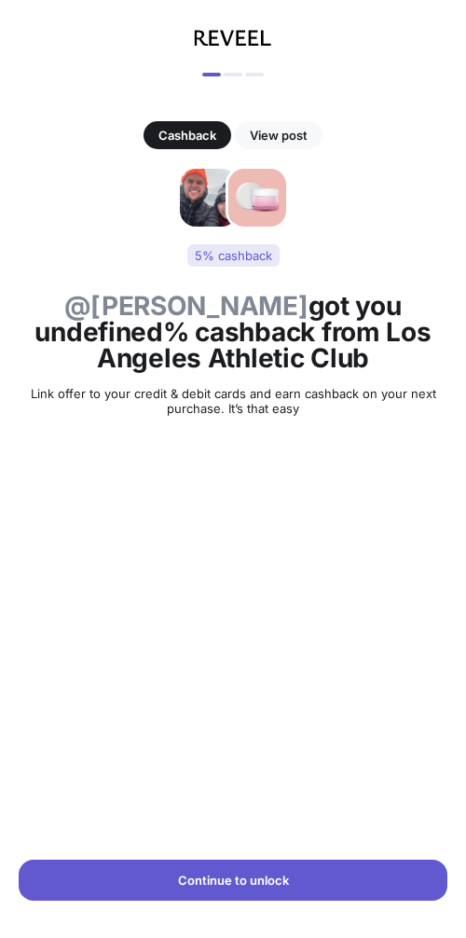
click at [273, 125] on div "View post" at bounding box center [279, 135] width 88 height 28
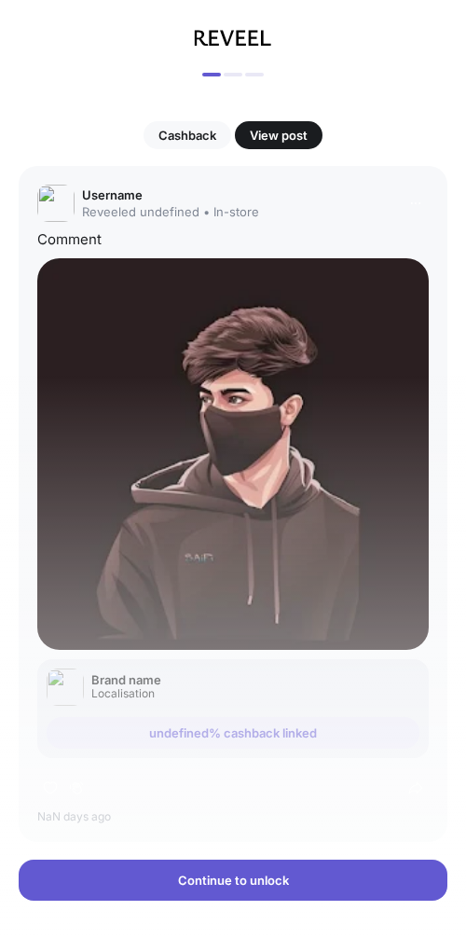
click at [188, 130] on p "Cashback" at bounding box center [188, 135] width 58 height 15
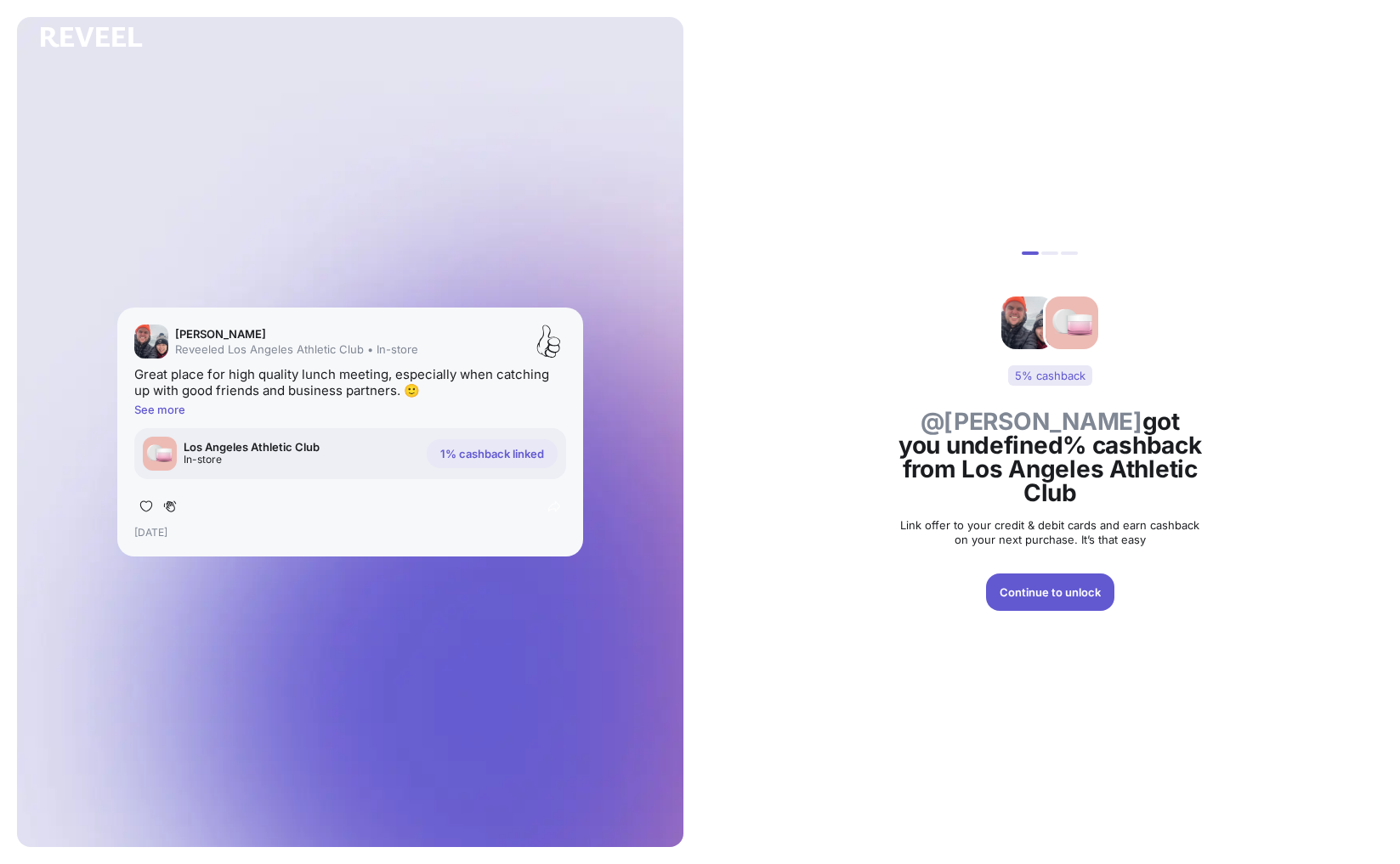
click at [779, 415] on div "5% cashback @[PERSON_NAME] got you undefined% cashback from Los Angeles Athleti…" at bounding box center [1050, 432] width 700 height 864
